Goal: Transaction & Acquisition: Purchase product/service

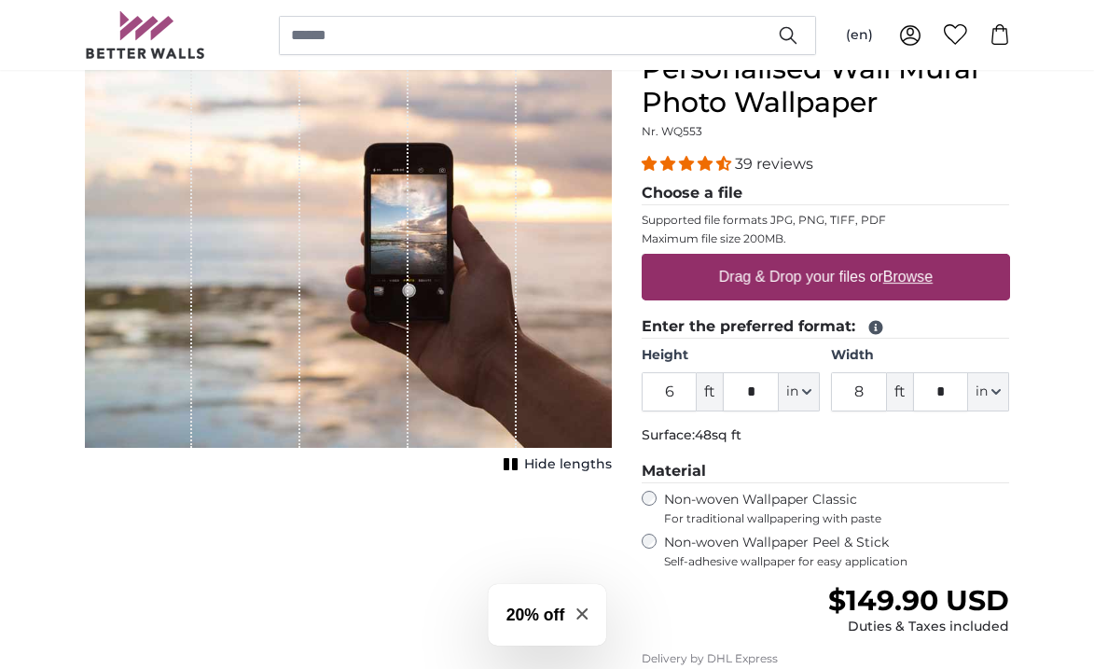
scroll to position [229, 0]
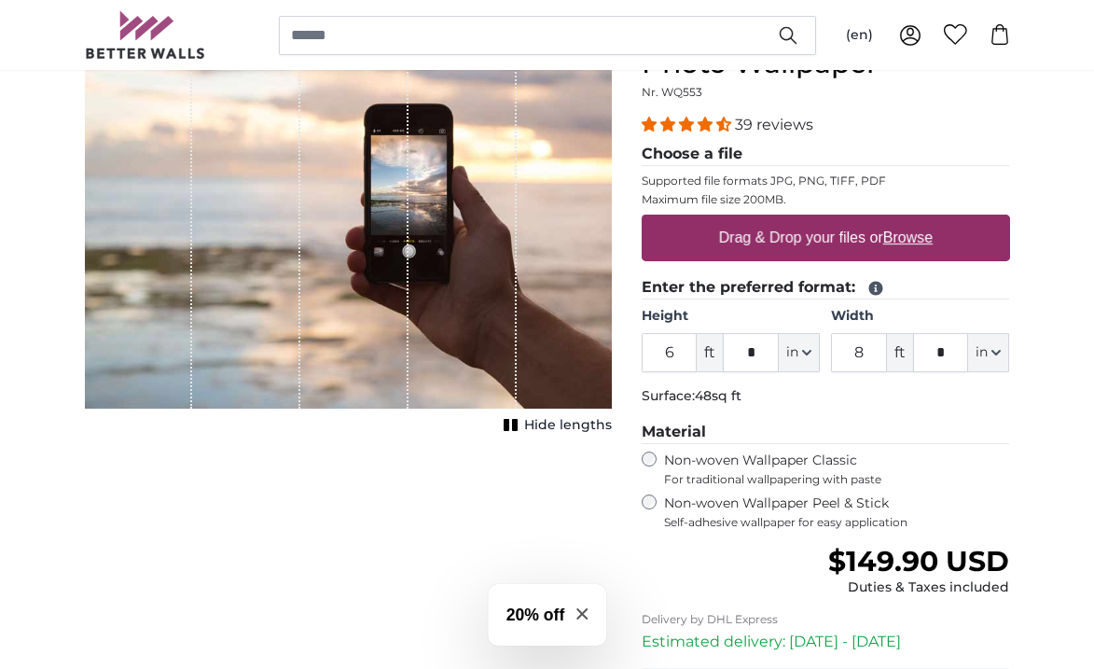
drag, startPoint x: 679, startPoint y: 353, endPoint x: 631, endPoint y: 354, distance: 47.6
click at [631, 354] on div "Personalised Wall Mural Photo Wallpaper Nr. WQ553 39 reviews Choose a file Supp…" at bounding box center [826, 431] width 398 height 836
type input "8"
drag, startPoint x: 757, startPoint y: 349, endPoint x: 737, endPoint y: 351, distance: 20.6
click at [737, 351] on input "*" at bounding box center [751, 352] width 56 height 39
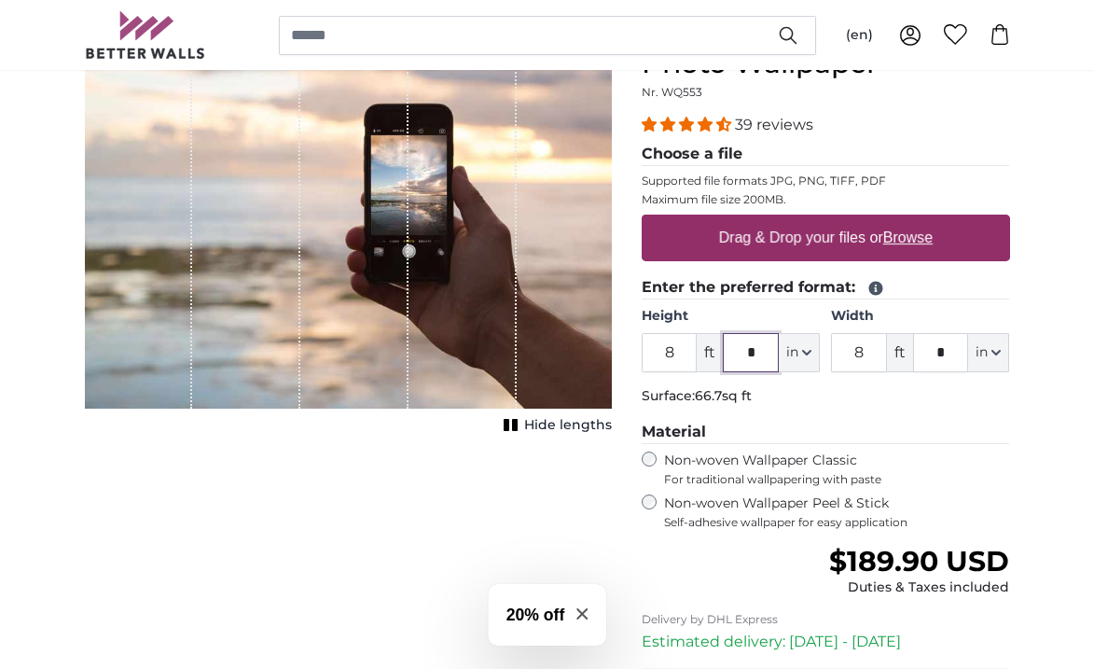
type input "*"
drag, startPoint x: 868, startPoint y: 352, endPoint x: 833, endPoint y: 353, distance: 35.4
click at [833, 353] on input "8" at bounding box center [859, 352] width 56 height 39
type input "4"
drag, startPoint x: 955, startPoint y: 350, endPoint x: 923, endPoint y: 354, distance: 32.0
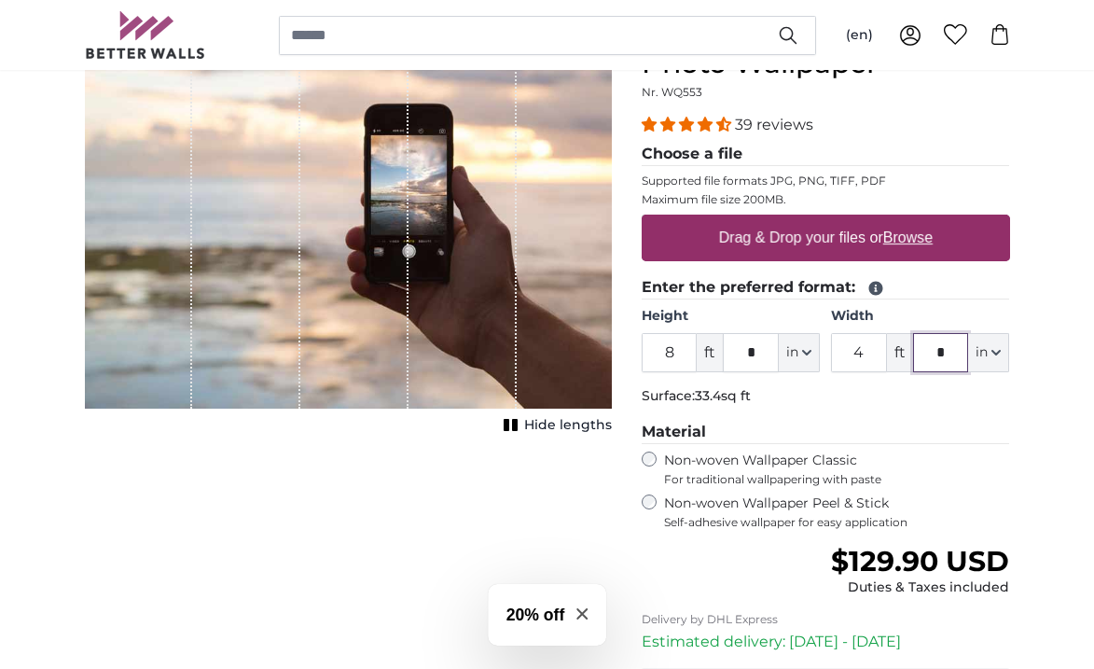
click at [923, 354] on input "*" at bounding box center [941, 352] width 56 height 39
type input "*"
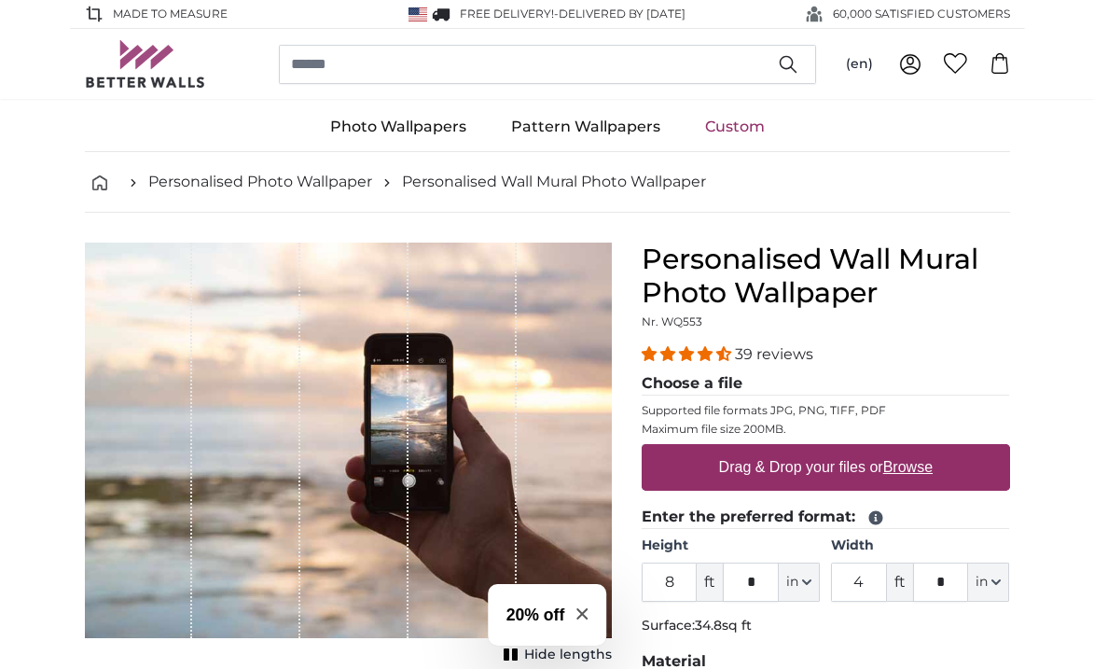
click at [825, 465] on label "Drag & Drop your files or Browse" at bounding box center [825, 467] width 228 height 37
click at [825, 449] on input "Drag & Drop your files or Browse" at bounding box center [826, 447] width 368 height 6
type input "**********"
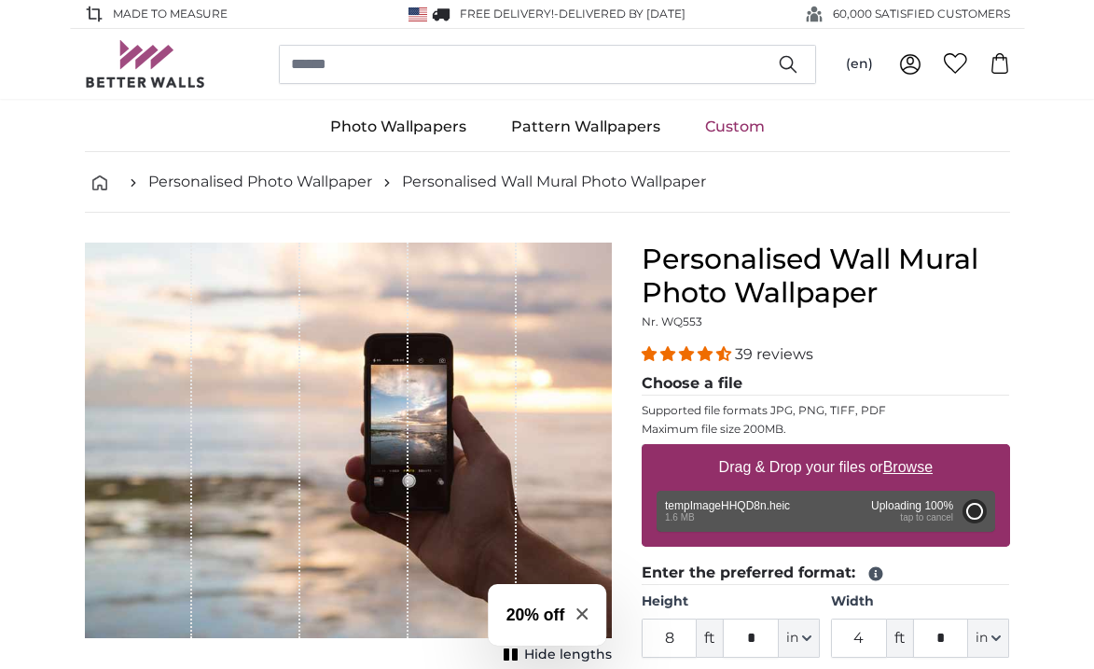
type input "6"
type input "*"
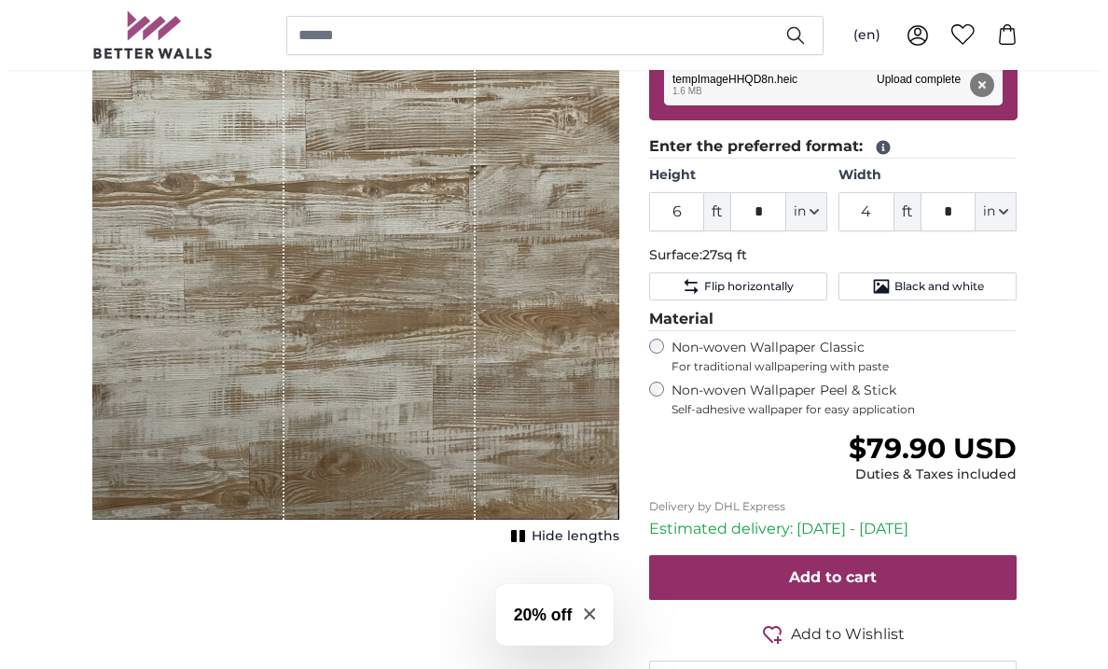
scroll to position [519, 0]
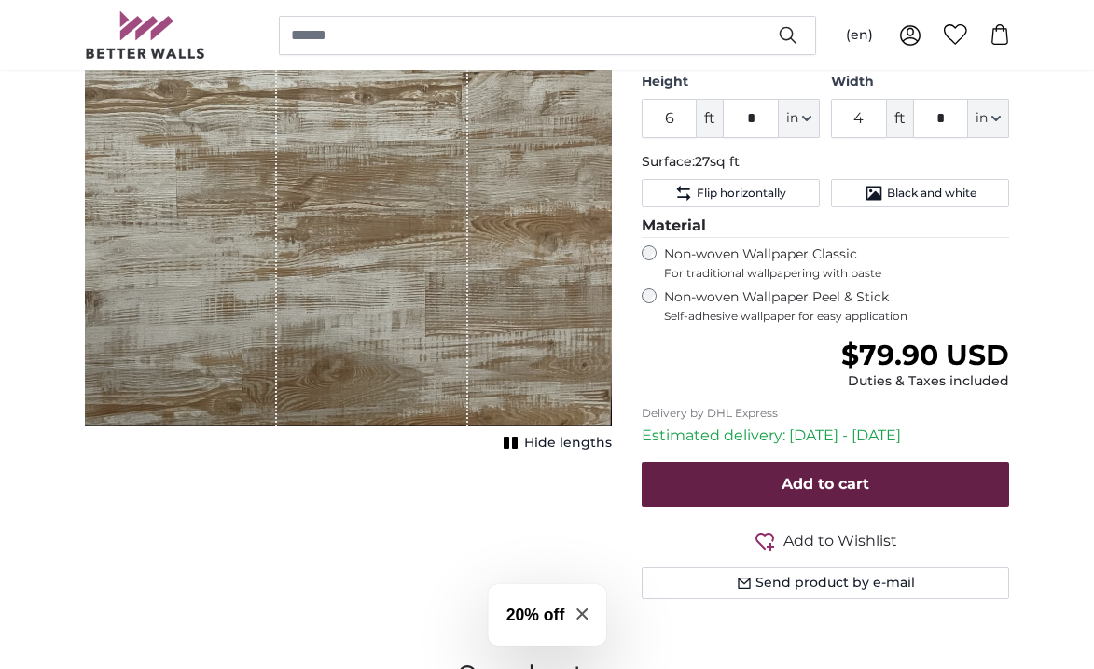
click at [886, 477] on button "Add to cart" at bounding box center [826, 484] width 368 height 45
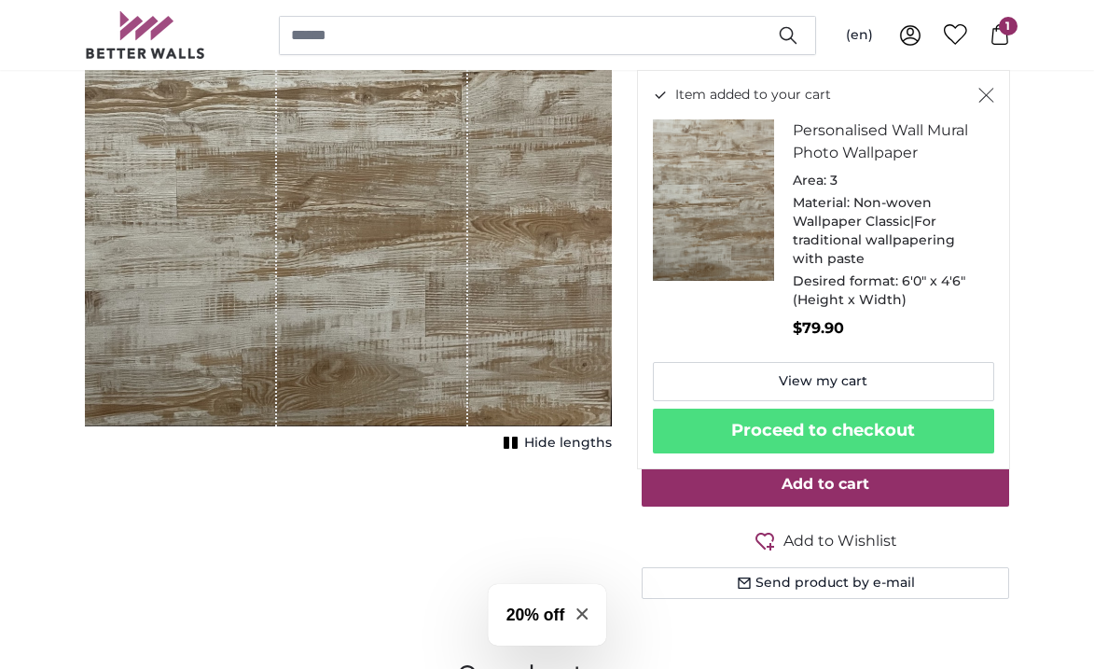
click at [550, 615] on h3 "20% off" at bounding box center [535, 614] width 59 height 24
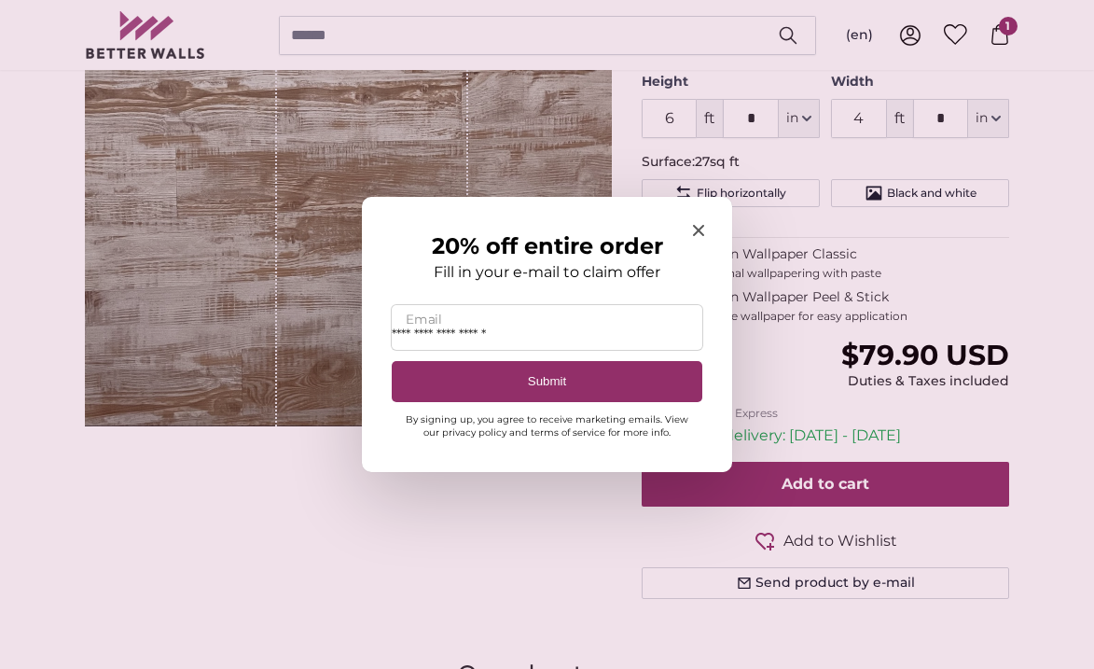
click at [566, 335] on input "**********" at bounding box center [547, 327] width 311 height 45
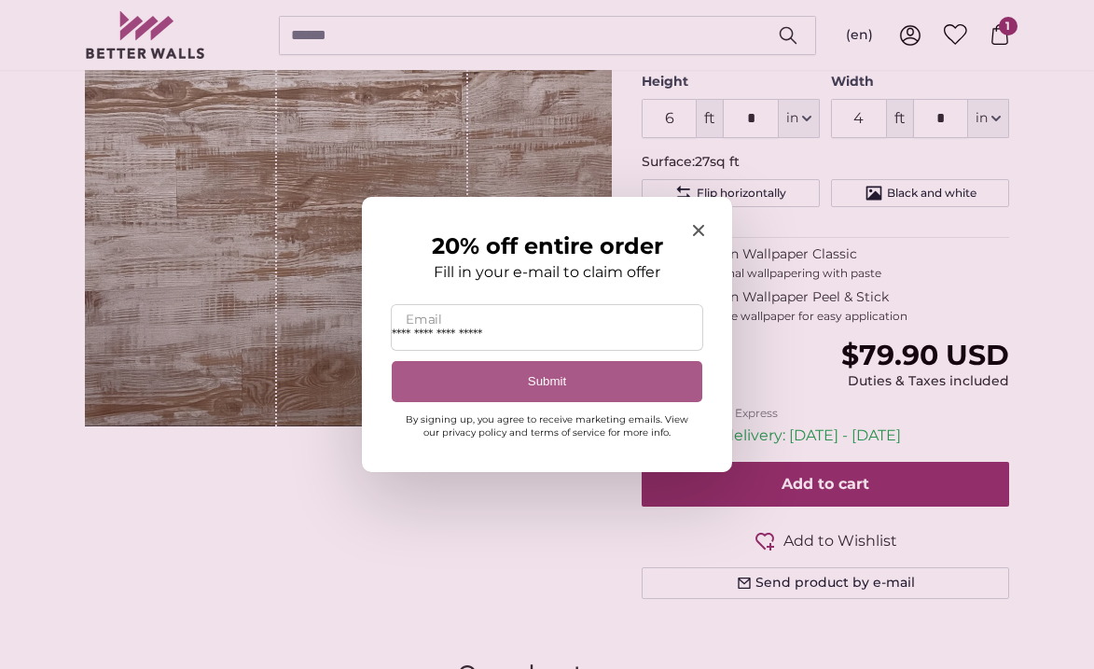
type input "**********"
click at [626, 382] on button "Submit" at bounding box center [547, 382] width 311 height 42
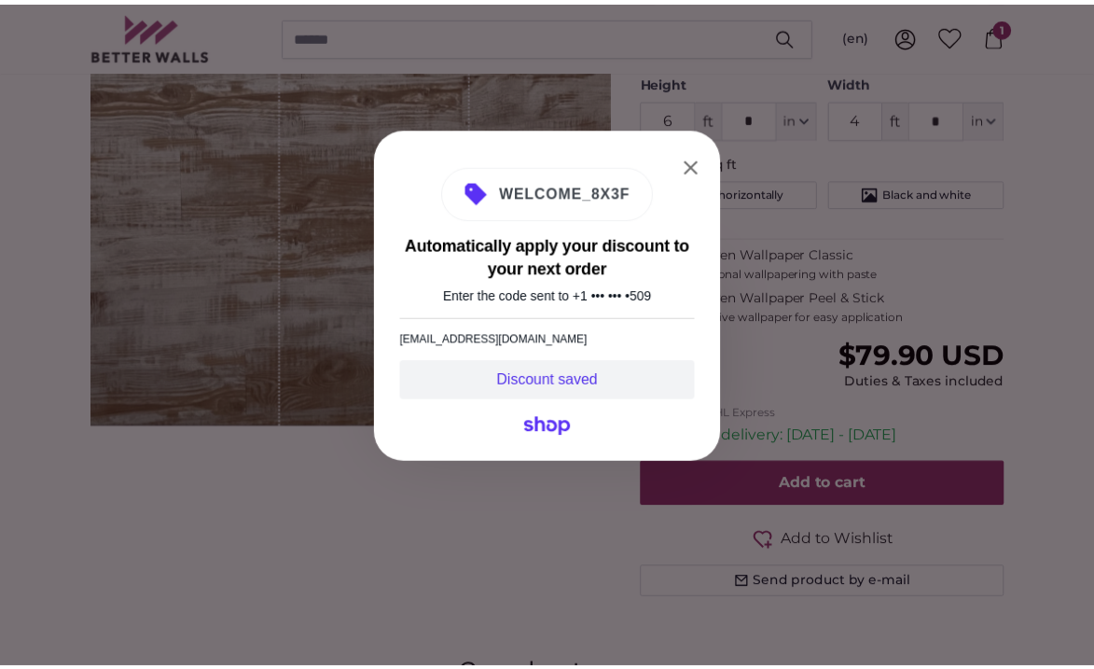
scroll to position [0, 0]
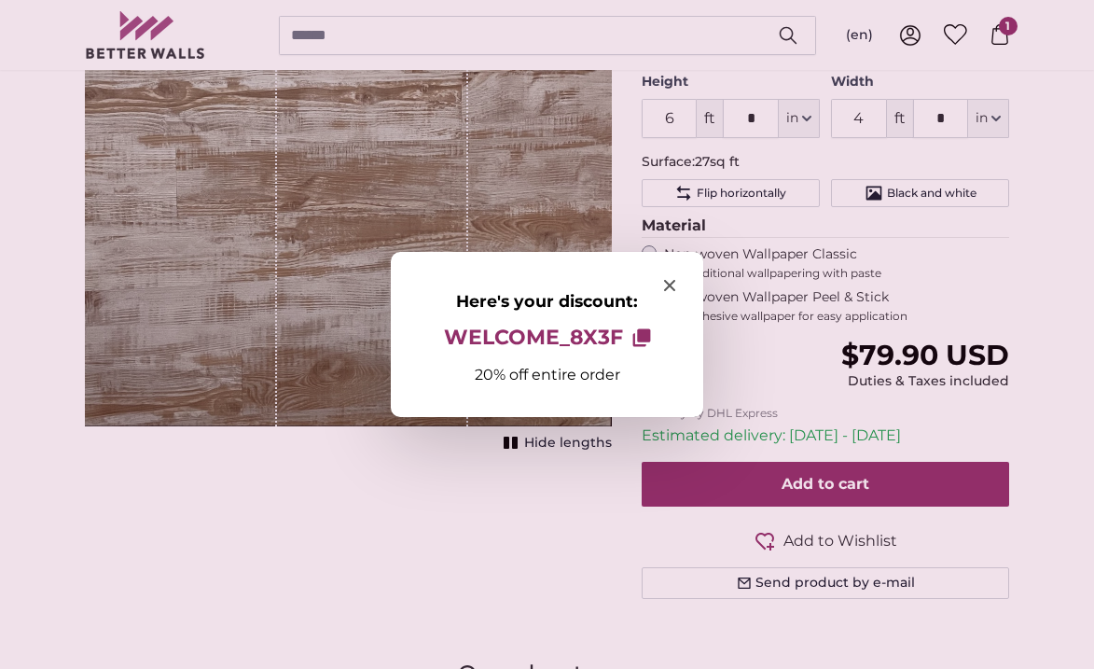
click at [671, 283] on icon "Close modal" at bounding box center [669, 285] width 11 height 11
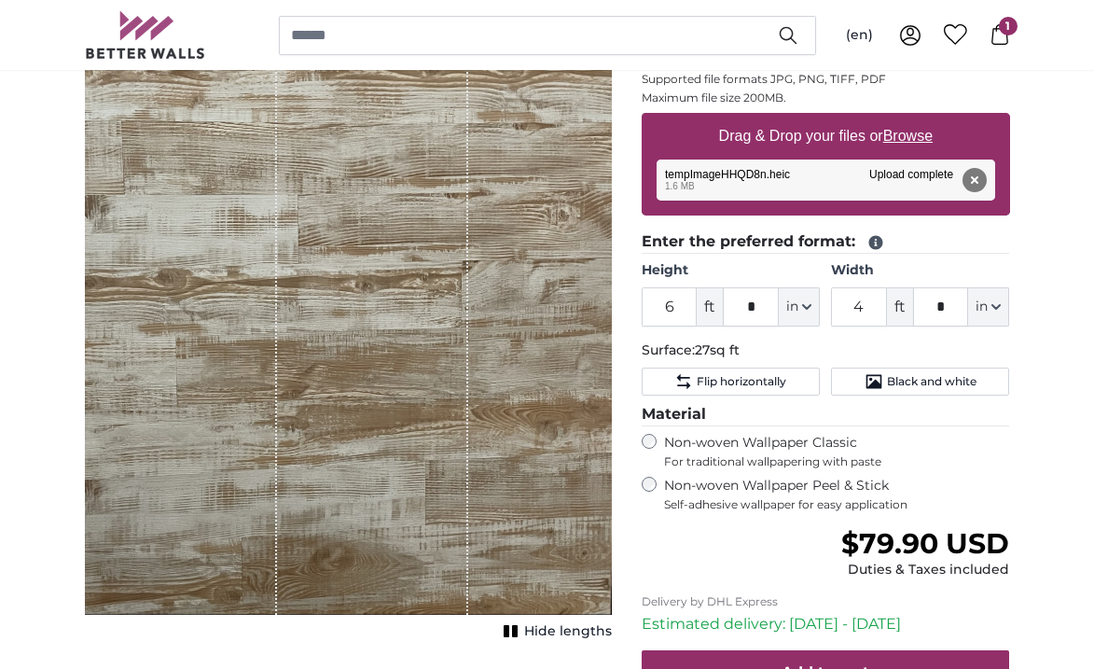
scroll to position [442, 0]
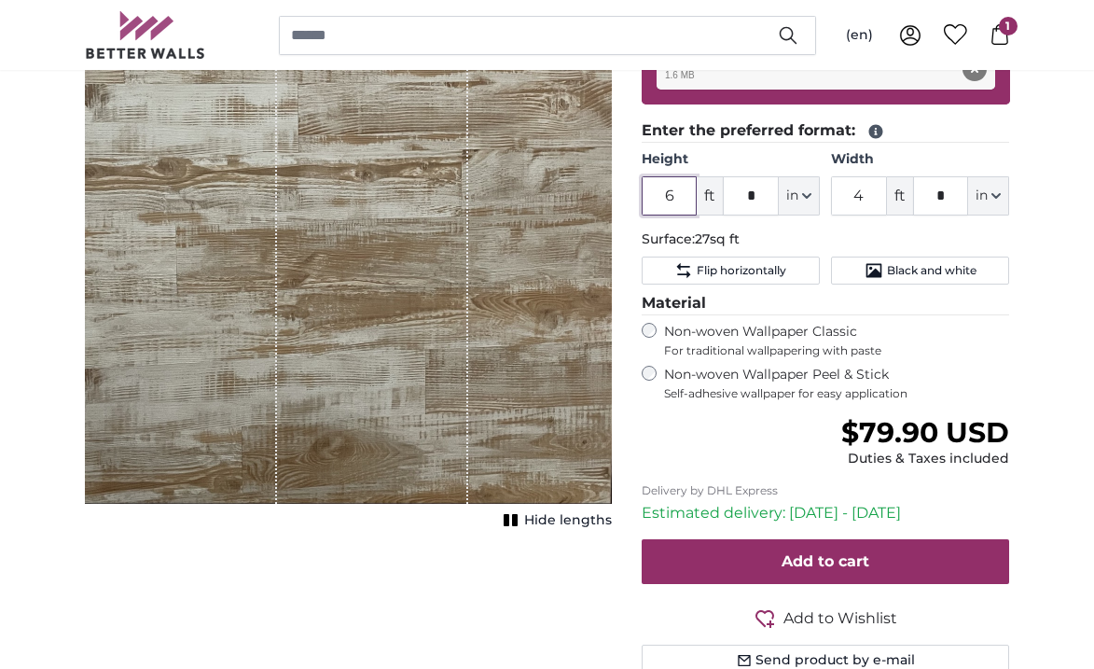
drag, startPoint x: 677, startPoint y: 193, endPoint x: 654, endPoint y: 187, distance: 24.0
click at [654, 187] on input "6" at bounding box center [670, 195] width 56 height 39
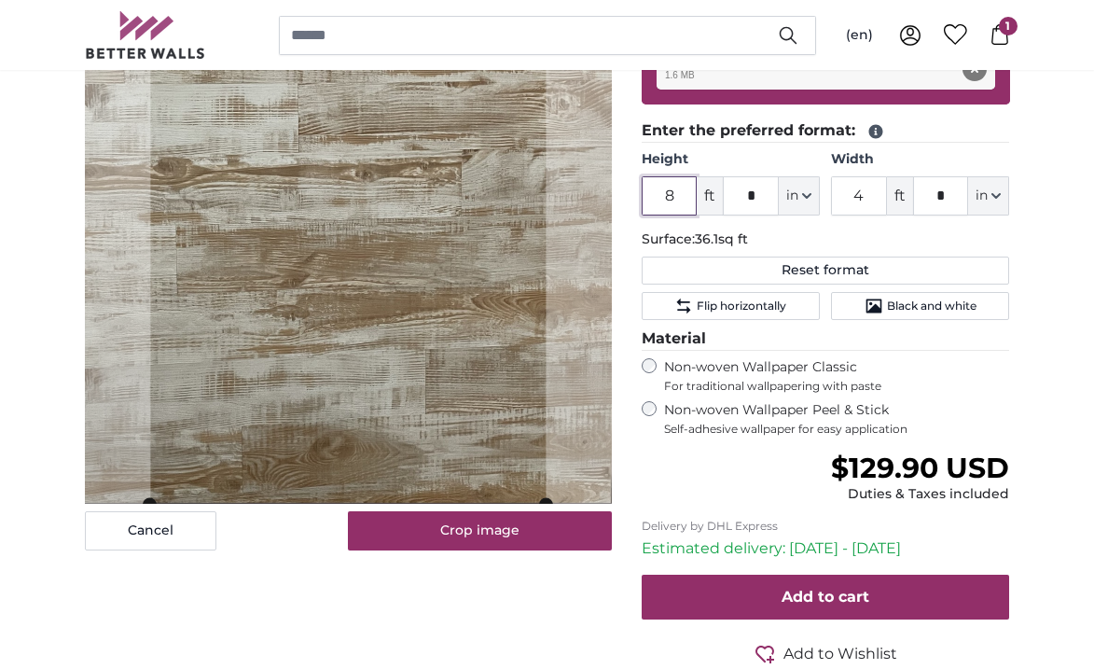
type input "8"
drag, startPoint x: 758, startPoint y: 193, endPoint x: 739, endPoint y: 188, distance: 20.1
click at [739, 188] on input "*" at bounding box center [751, 195] width 56 height 39
type input "*"
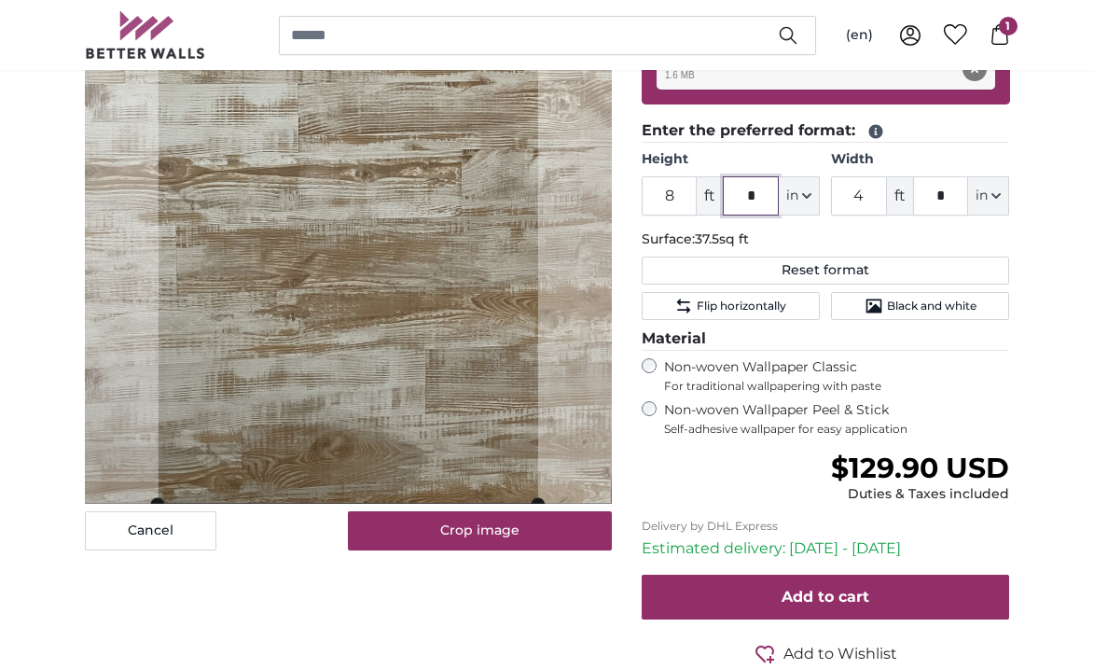
type input "*"
drag, startPoint x: 950, startPoint y: 198, endPoint x: 930, endPoint y: 192, distance: 21.3
click at [930, 192] on input "*" at bounding box center [941, 195] width 56 height 39
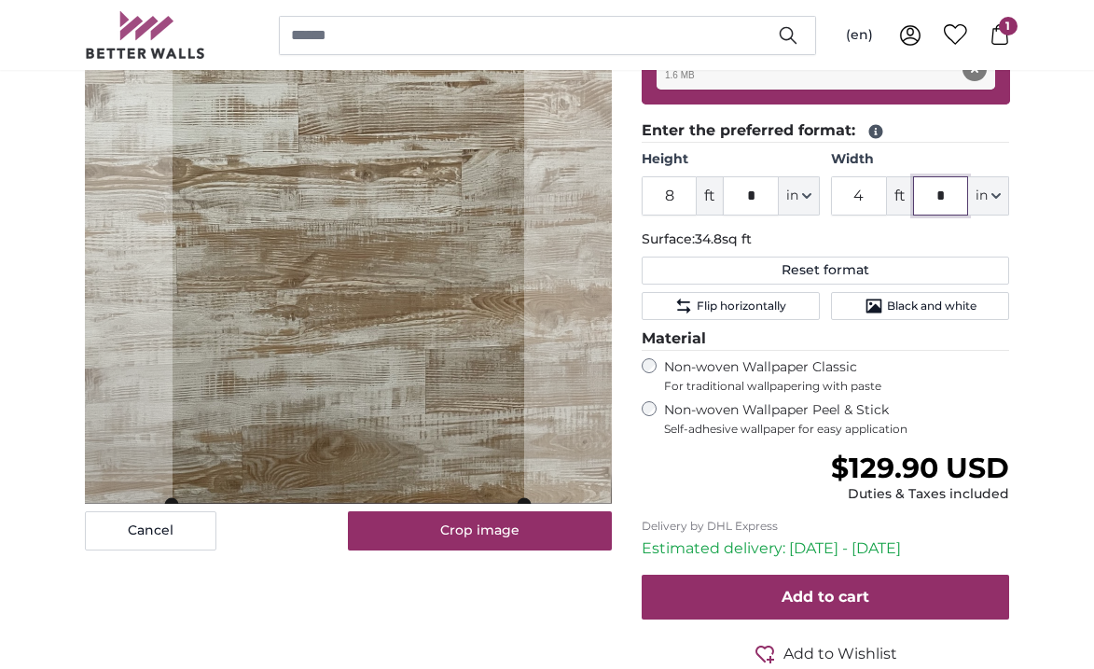
type input "*"
click at [1022, 368] on div "Personalised Wall Mural Photo Wallpaper Nr. WQ553 39 reviews Choose a file Supp…" at bounding box center [826, 278] width 398 height 956
click at [856, 267] on button "Reset format" at bounding box center [826, 270] width 368 height 28
type input "6"
type input "*"
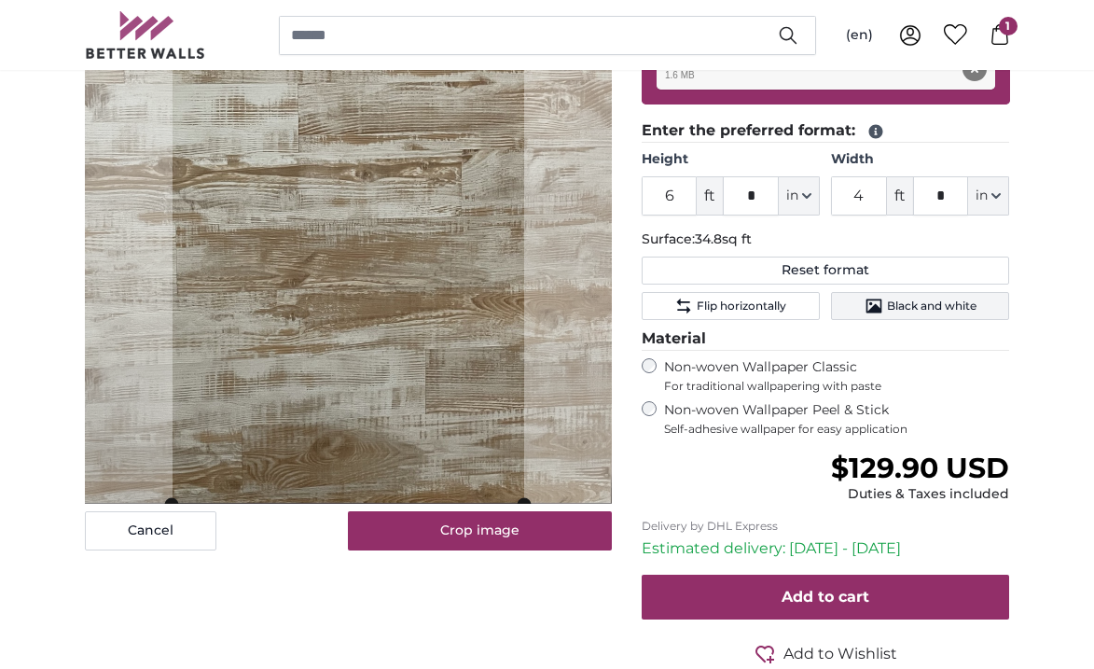
type input "*"
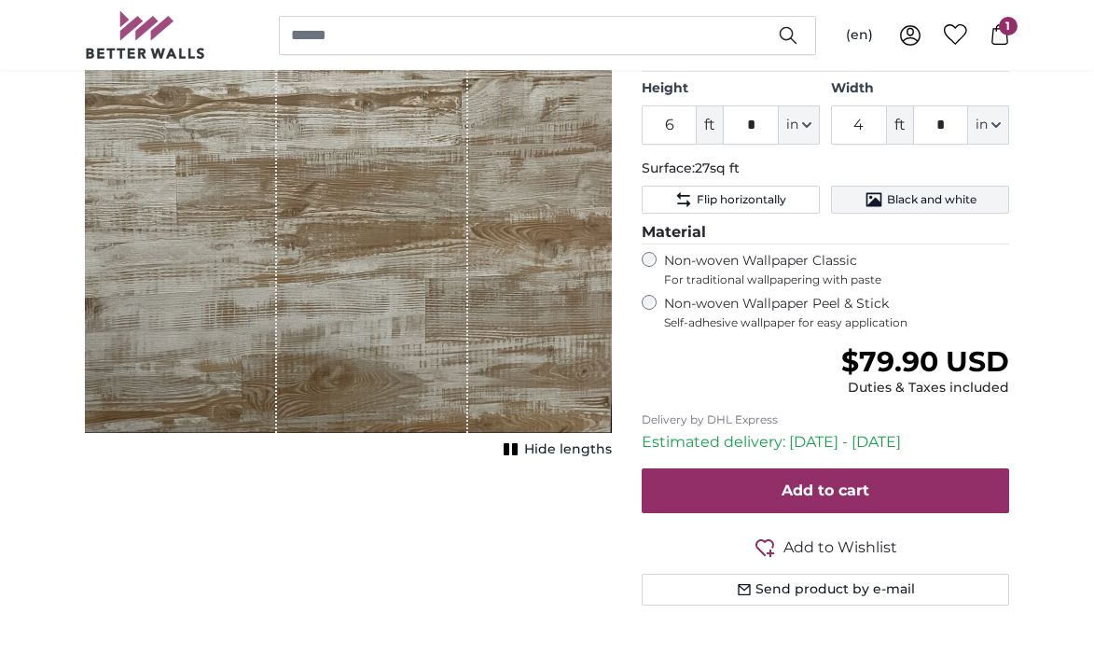
scroll to position [684, 0]
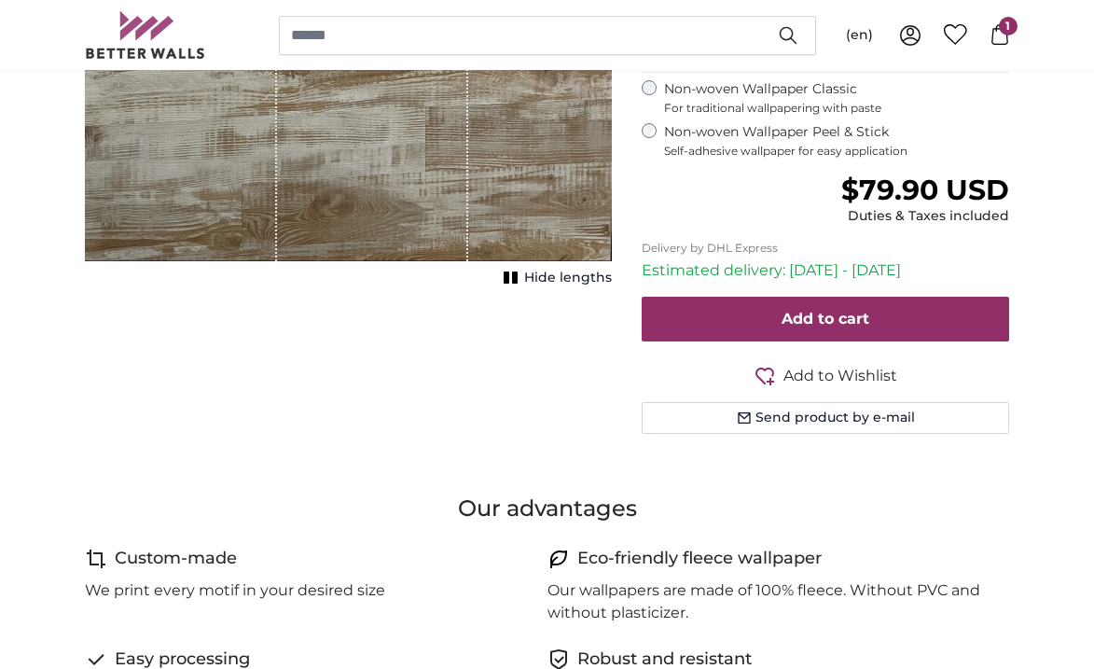
click at [998, 33] on icon at bounding box center [999, 34] width 21 height 21
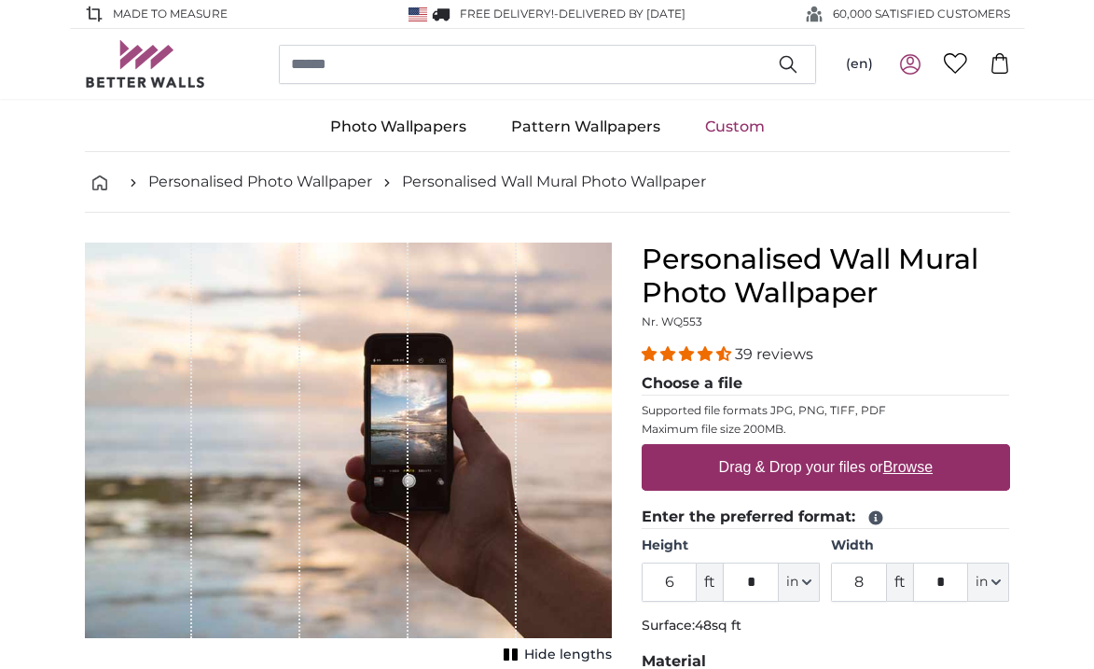
click at [911, 62] on icon at bounding box center [910, 64] width 22 height 22
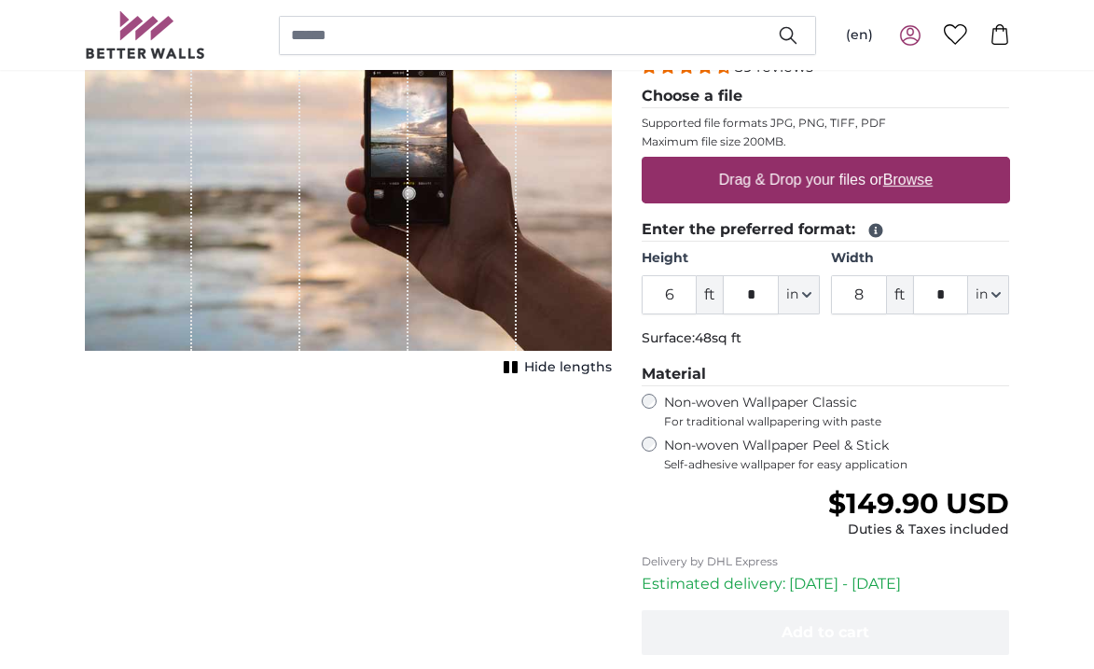
click at [893, 177] on u "Browse" at bounding box center [907, 180] width 49 height 16
click at [893, 162] on input "Drag & Drop your files or Browse" at bounding box center [826, 160] width 368 height 6
type input "**********"
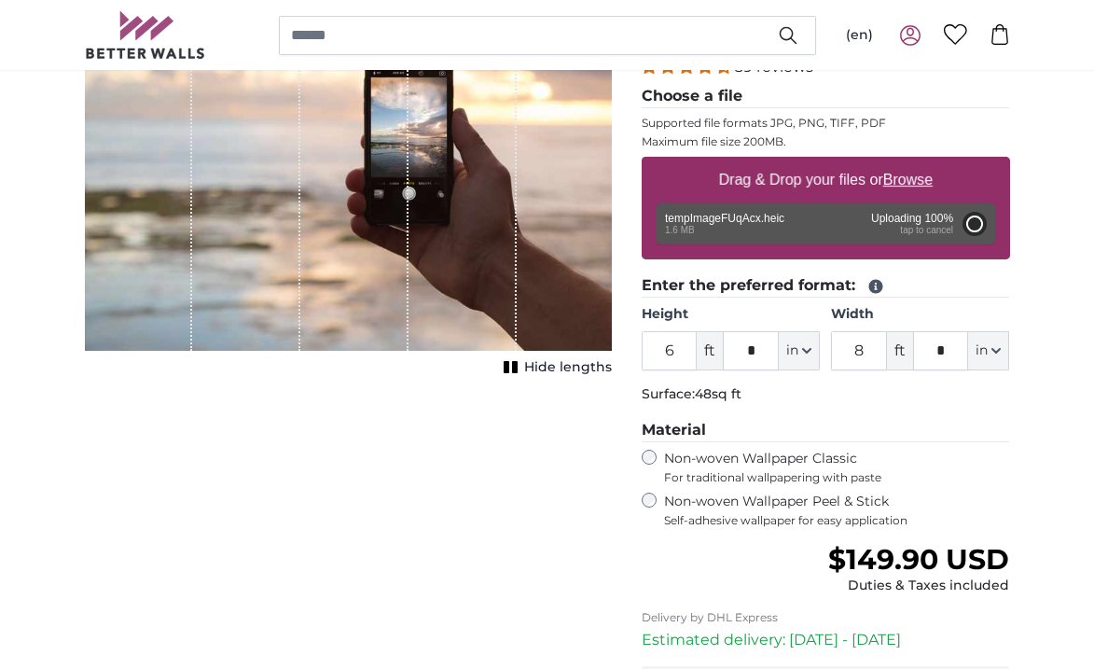
type input "4"
type input "*"
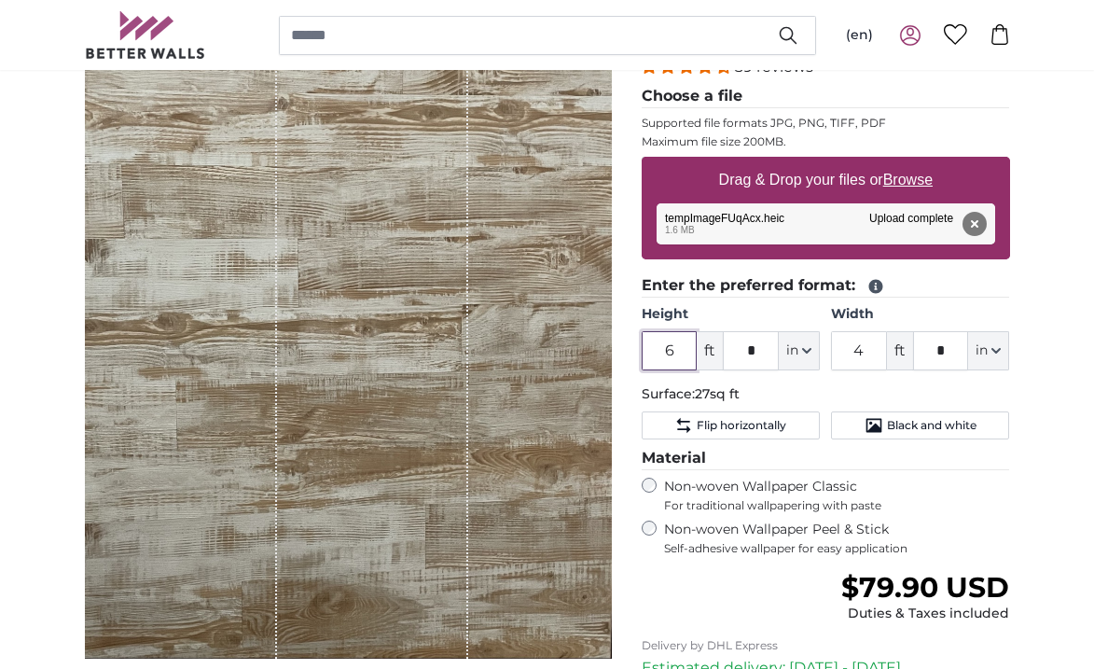
drag, startPoint x: 677, startPoint y: 346, endPoint x: 659, endPoint y: 343, distance: 17.9
click at [659, 343] on input "6" at bounding box center [670, 350] width 56 height 39
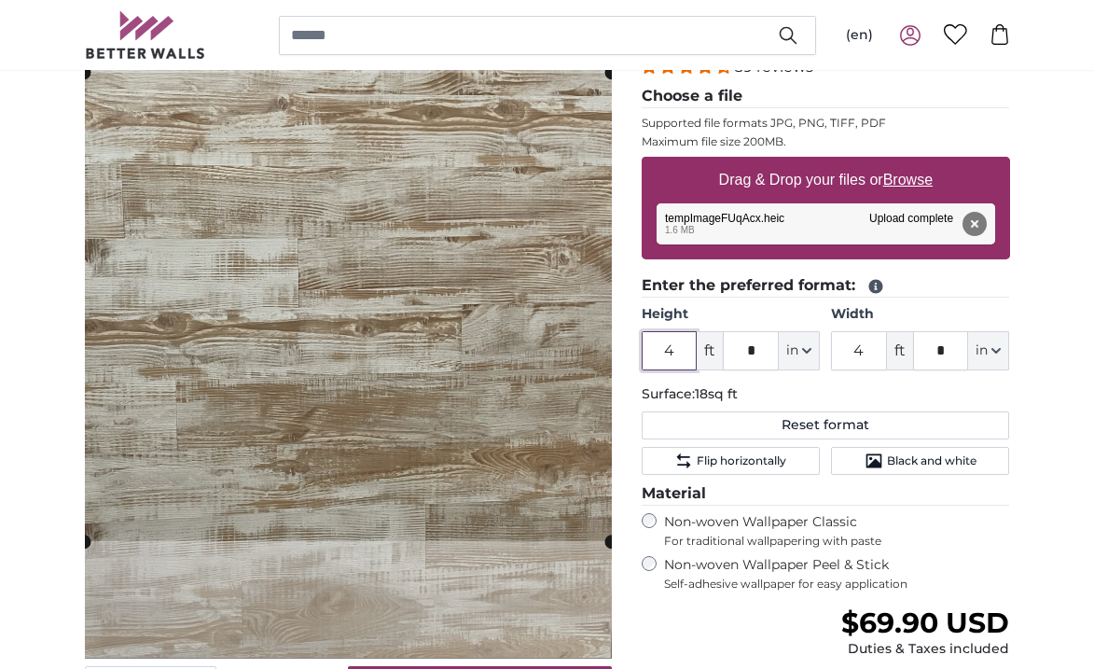
type input "4"
drag, startPoint x: 765, startPoint y: 352, endPoint x: 743, endPoint y: 346, distance: 22.2
click at [743, 346] on input "*" at bounding box center [751, 350] width 56 height 39
type input "*"
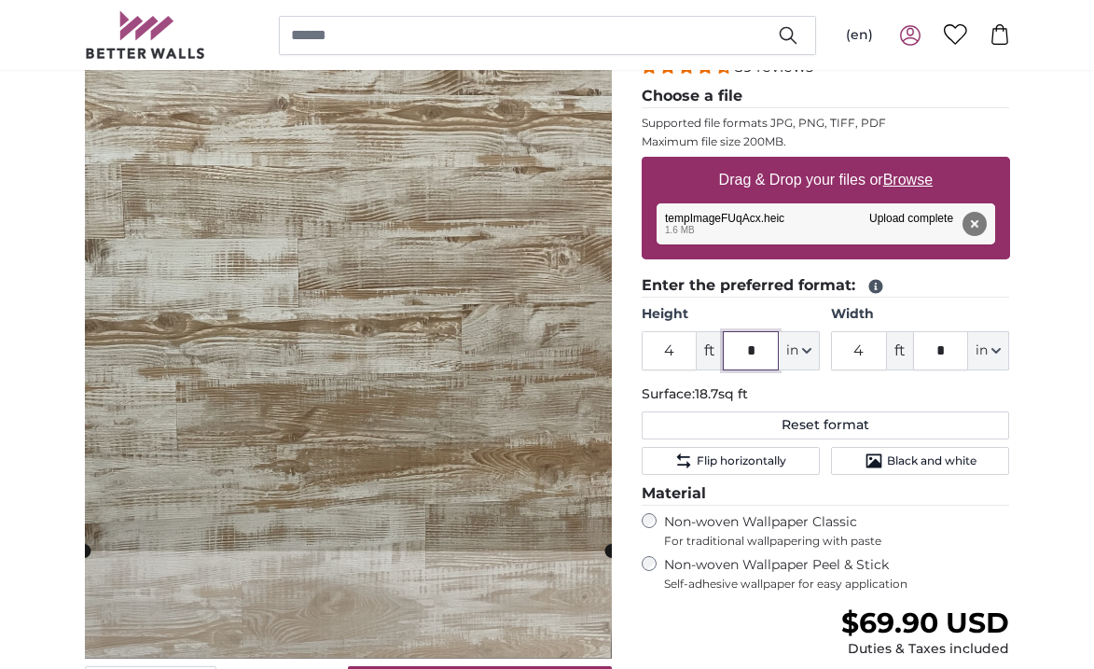
type input "*"
click at [860, 346] on input "4" at bounding box center [859, 350] width 56 height 39
drag, startPoint x: 860, startPoint y: 351, endPoint x: 848, endPoint y: 348, distance: 12.4
click at [848, 348] on input "4" at bounding box center [859, 350] width 56 height 39
drag, startPoint x: 675, startPoint y: 350, endPoint x: 657, endPoint y: 347, distance: 18.9
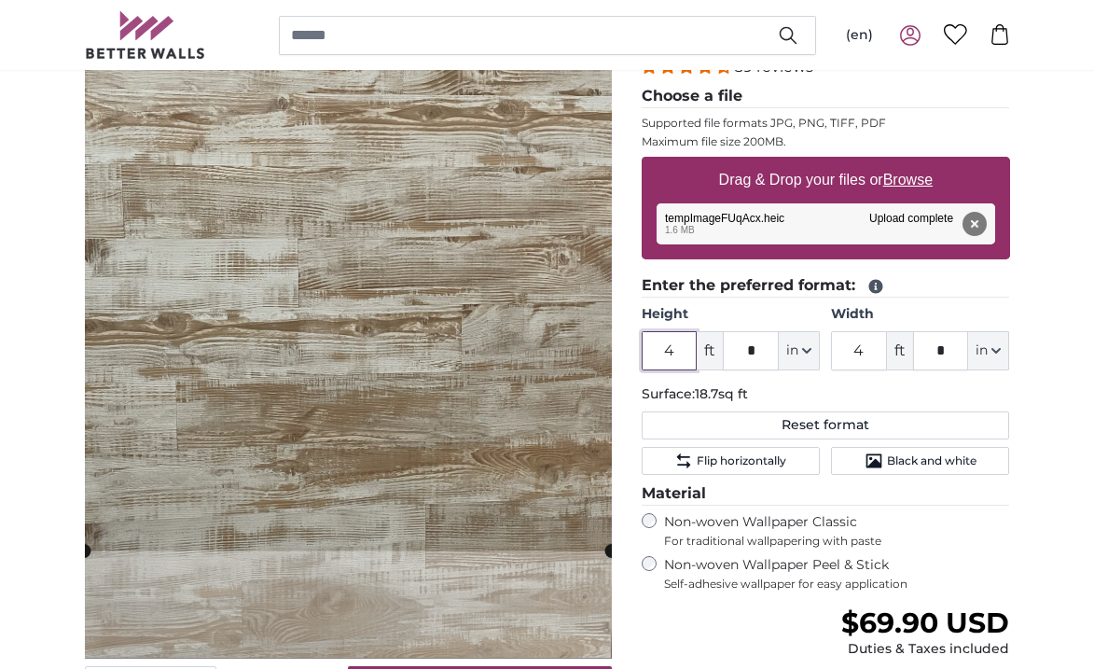
click at [657, 347] on input "4" at bounding box center [670, 350] width 56 height 39
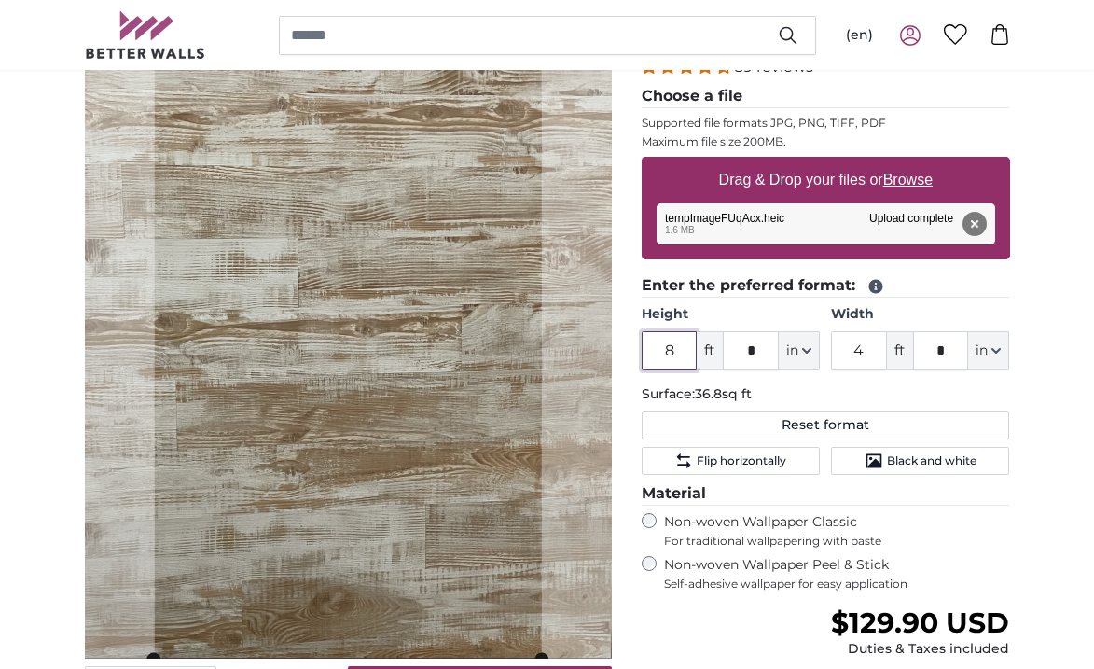
type input "8"
drag, startPoint x: 758, startPoint y: 351, endPoint x: 735, endPoint y: 347, distance: 23.6
click at [735, 347] on input "*" at bounding box center [751, 350] width 56 height 39
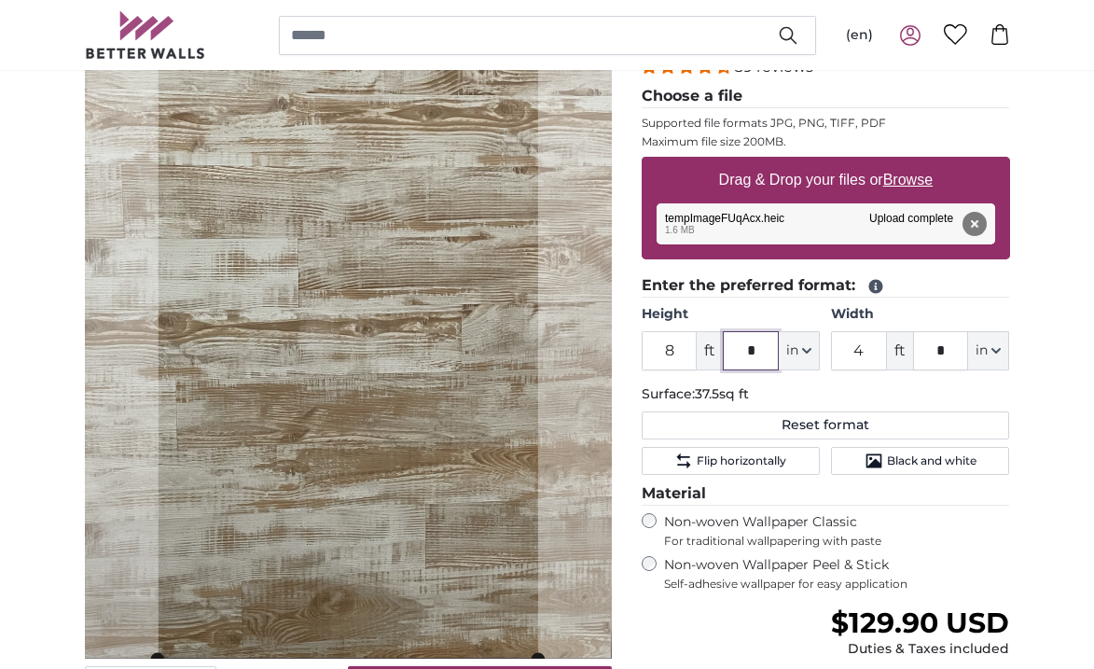
type input "*"
drag, startPoint x: 947, startPoint y: 352, endPoint x: 919, endPoint y: 346, distance: 29.6
click at [919, 346] on input "*" at bounding box center [941, 350] width 56 height 39
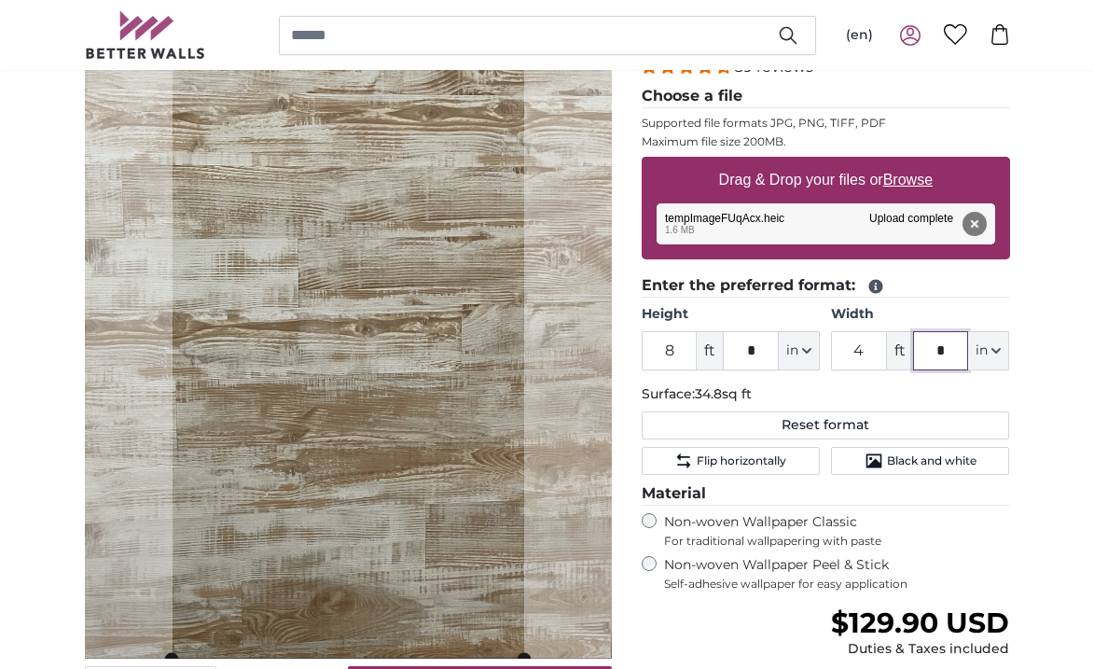
type input "*"
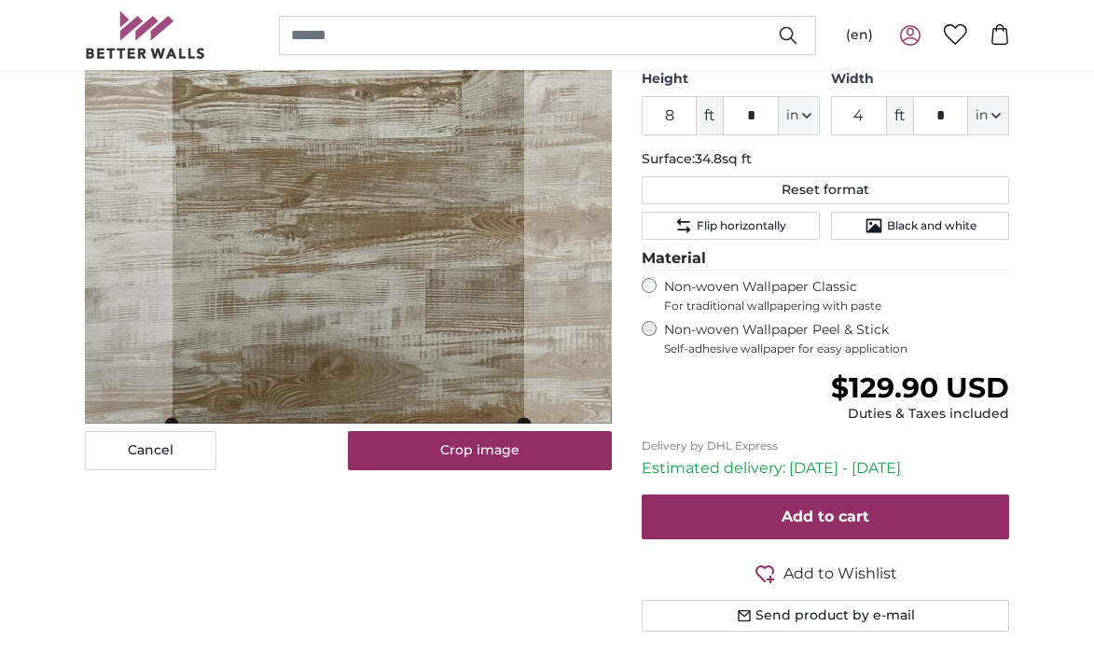
scroll to position [727, 0]
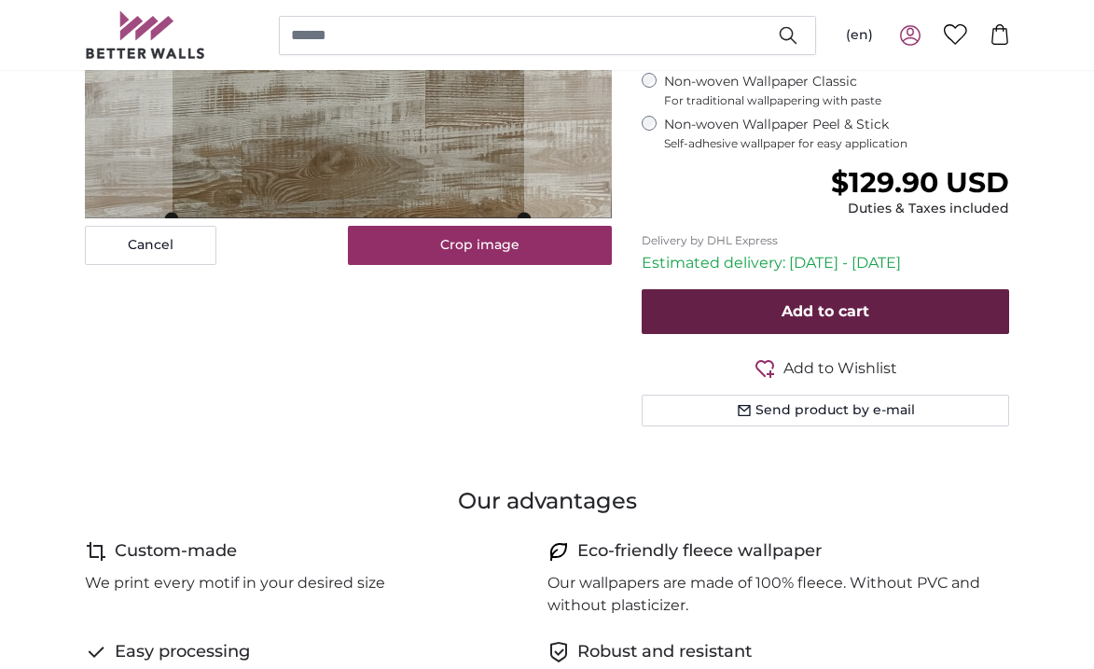
click at [823, 302] on span "Add to cart" at bounding box center [825, 311] width 88 height 18
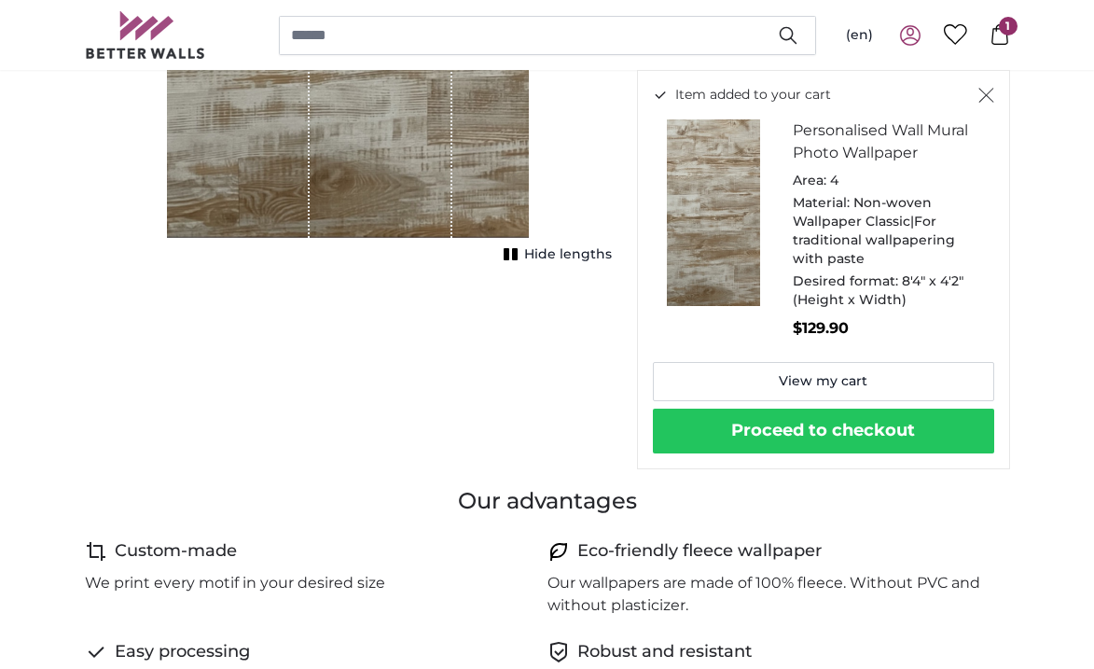
click at [844, 422] on button "Proceed to checkout" at bounding box center [823, 430] width 341 height 45
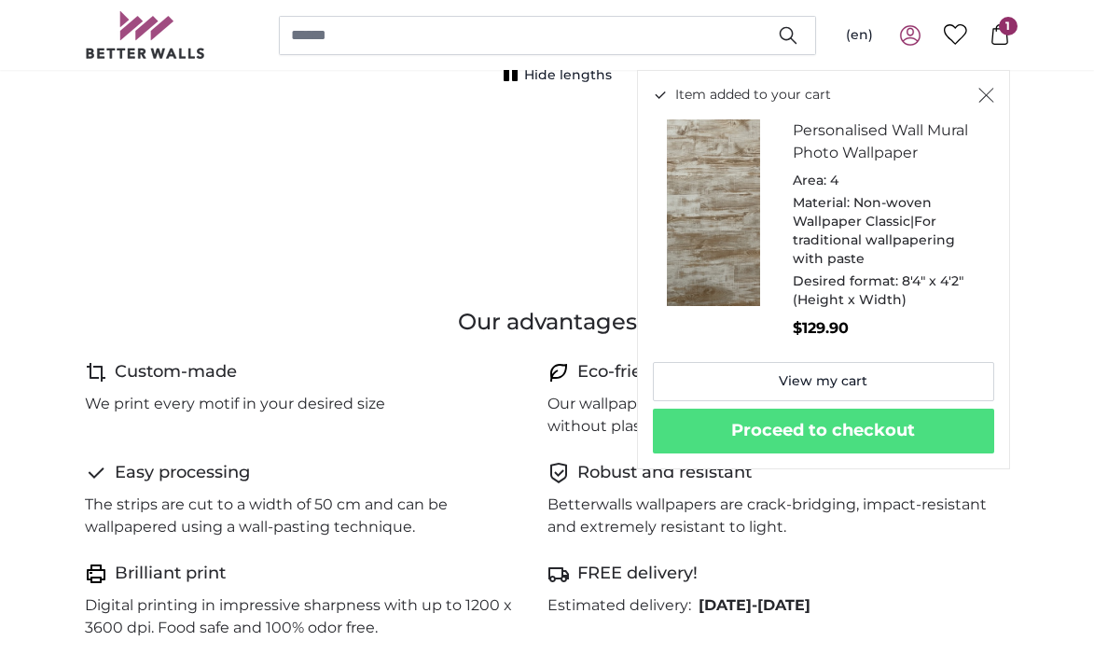
scroll to position [979, 0]
